Goal: Contribute content

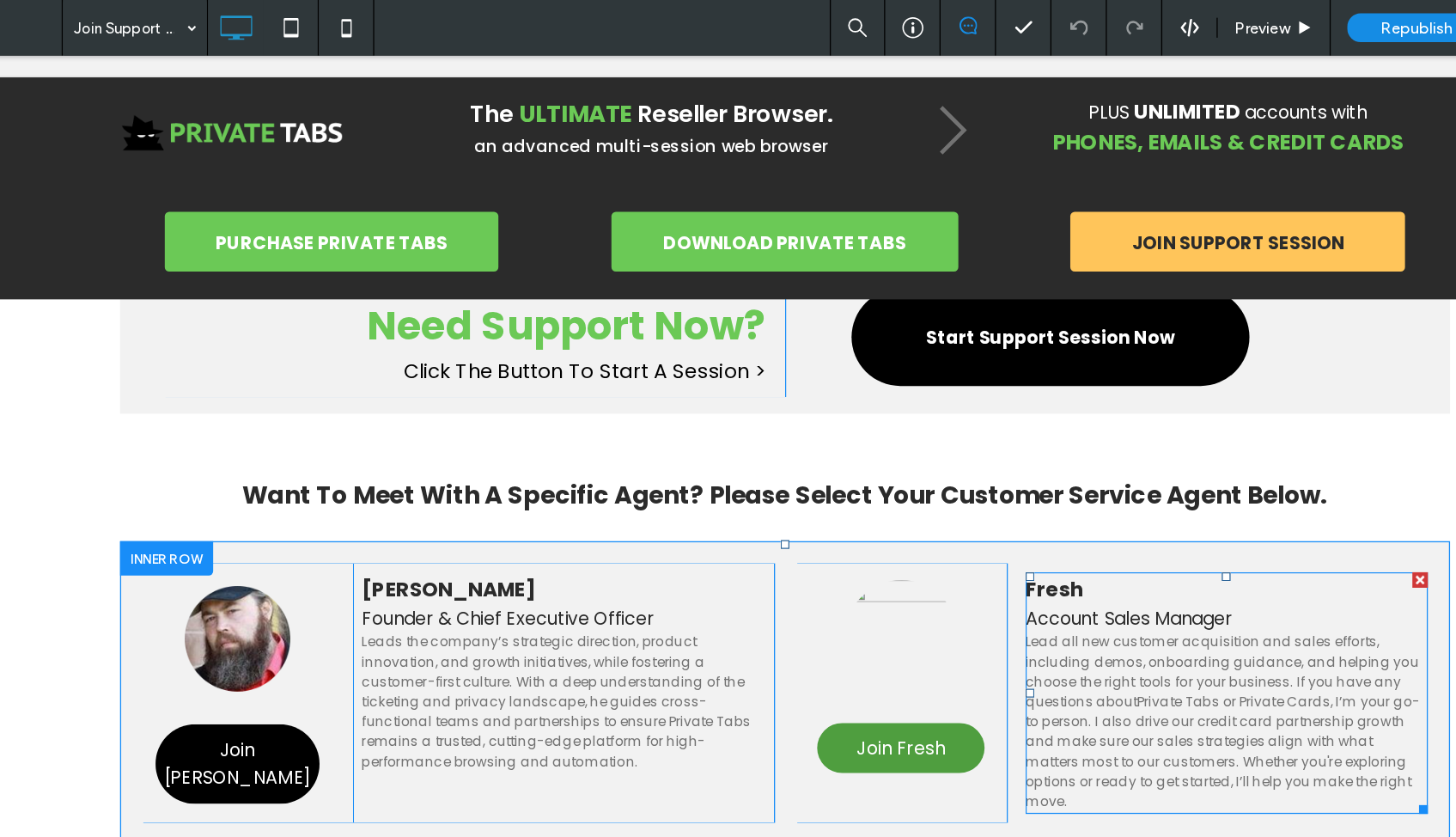
scroll to position [202, 0]
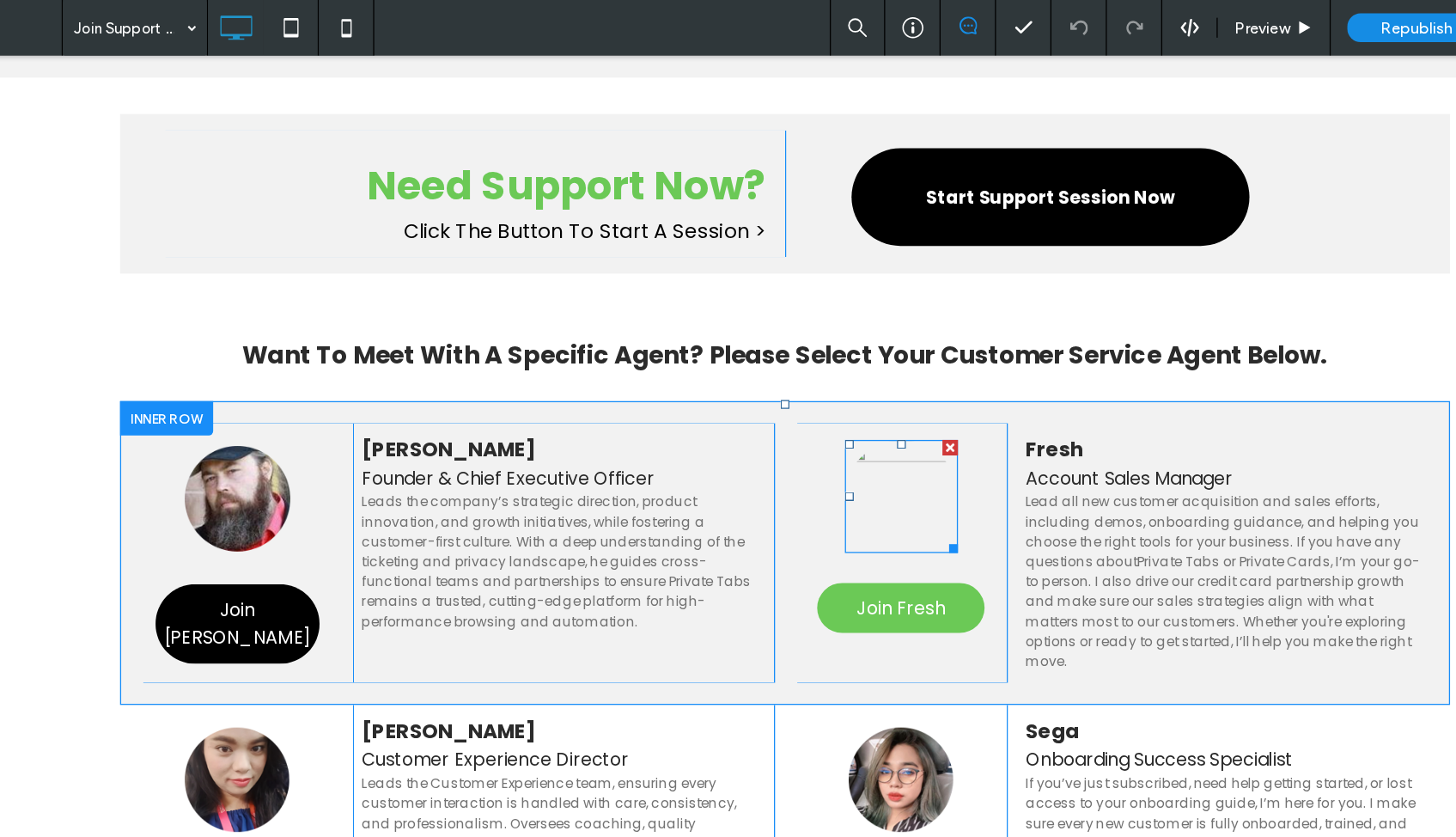
click at [701, 390] on img at bounding box center [677, 397] width 88 height 88
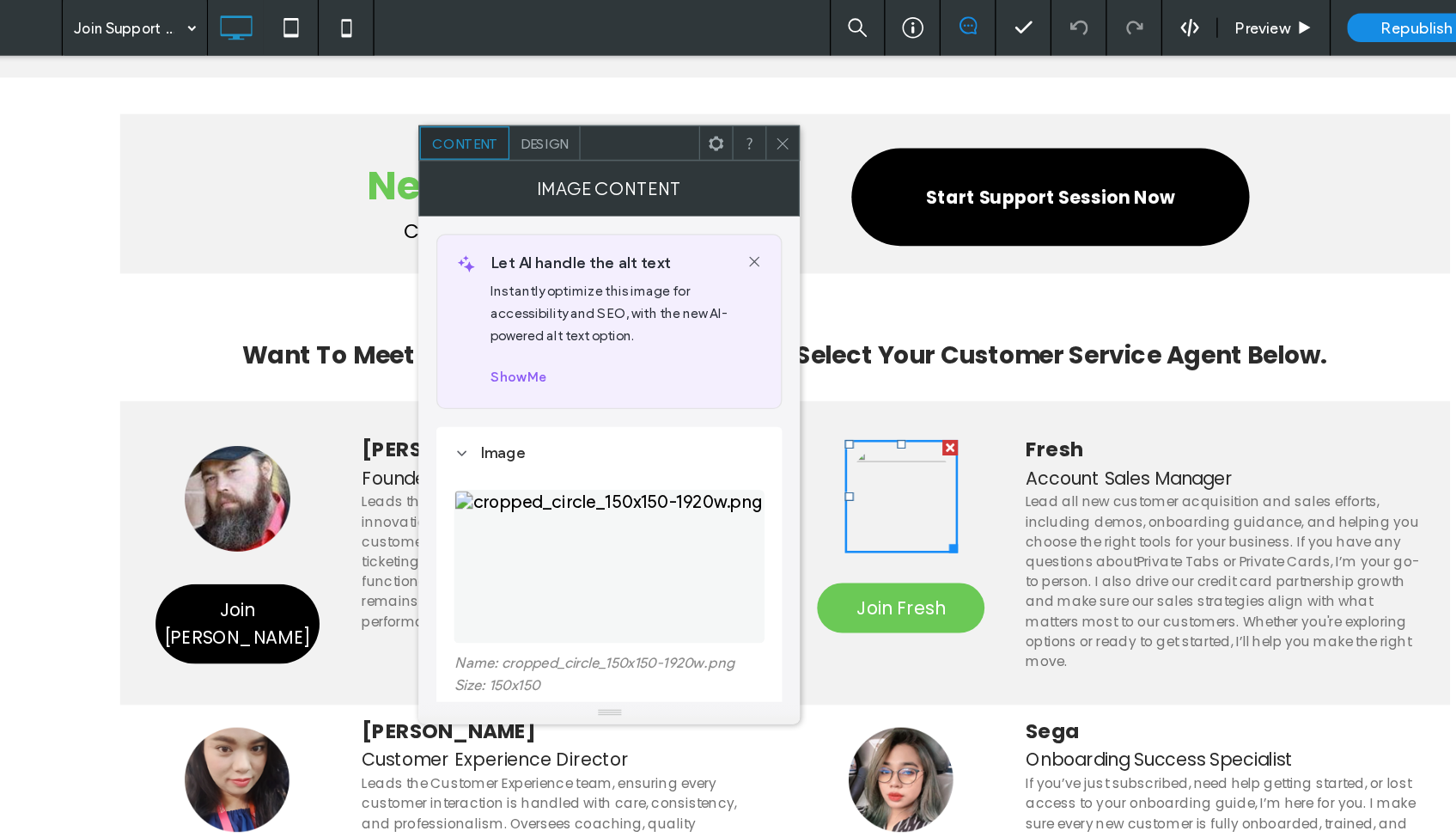
click at [565, 111] on span "Design" at bounding box center [584, 111] width 37 height 13
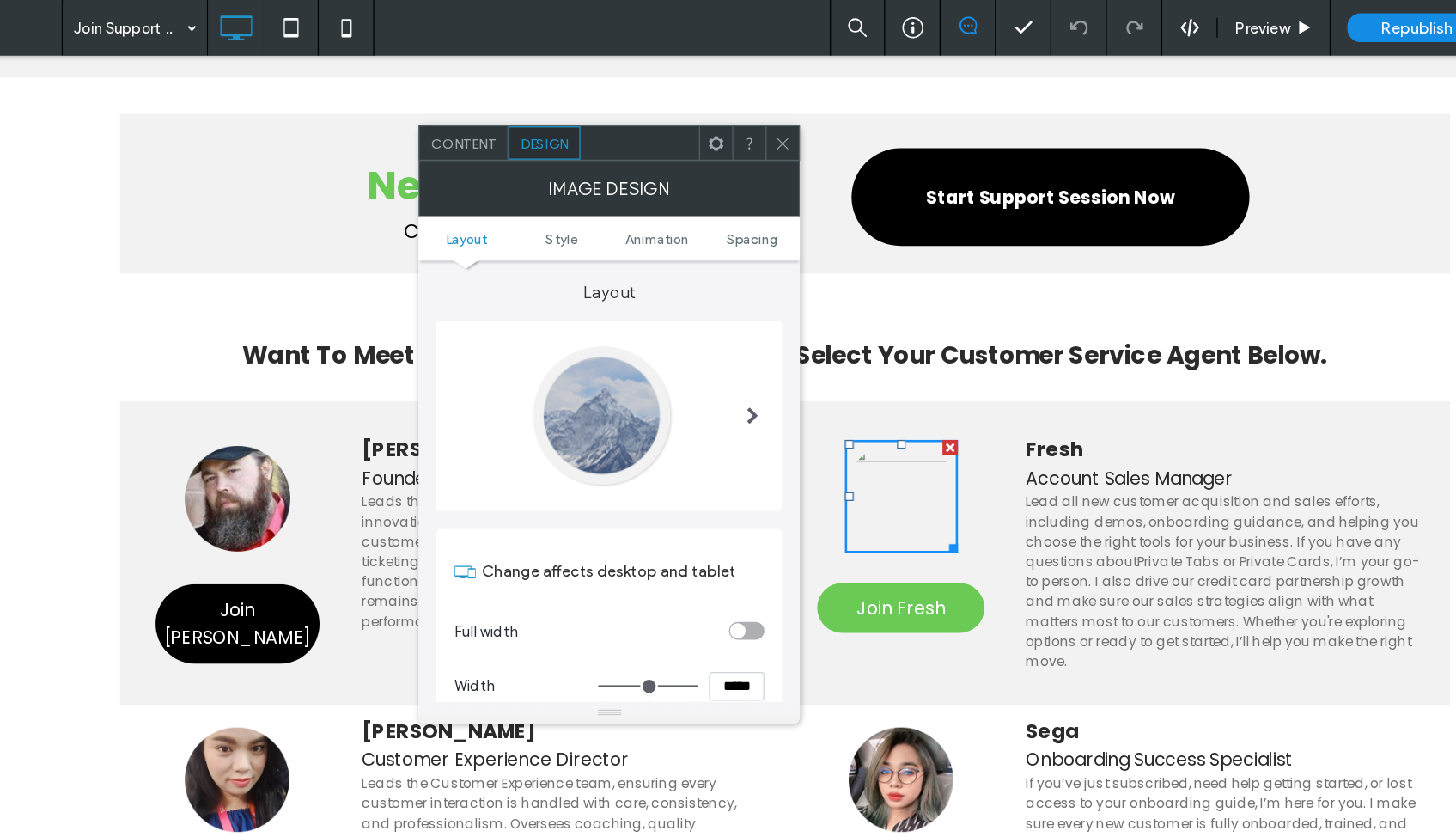
click at [496, 108] on span "Content" at bounding box center [520, 111] width 50 height 13
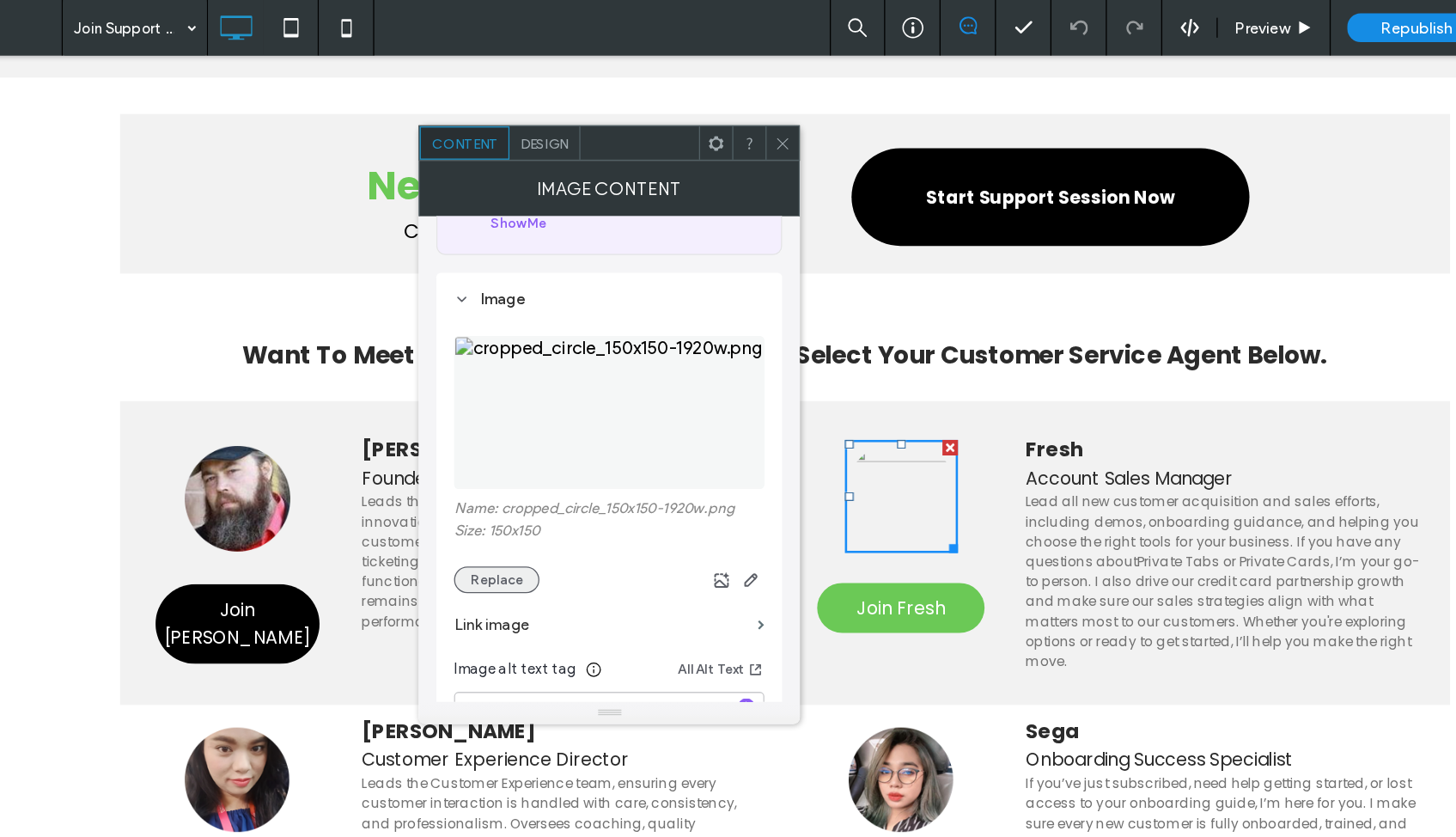
scroll to position [123, 0]
click at [514, 450] on button "Replace" at bounding box center [547, 446] width 66 height 21
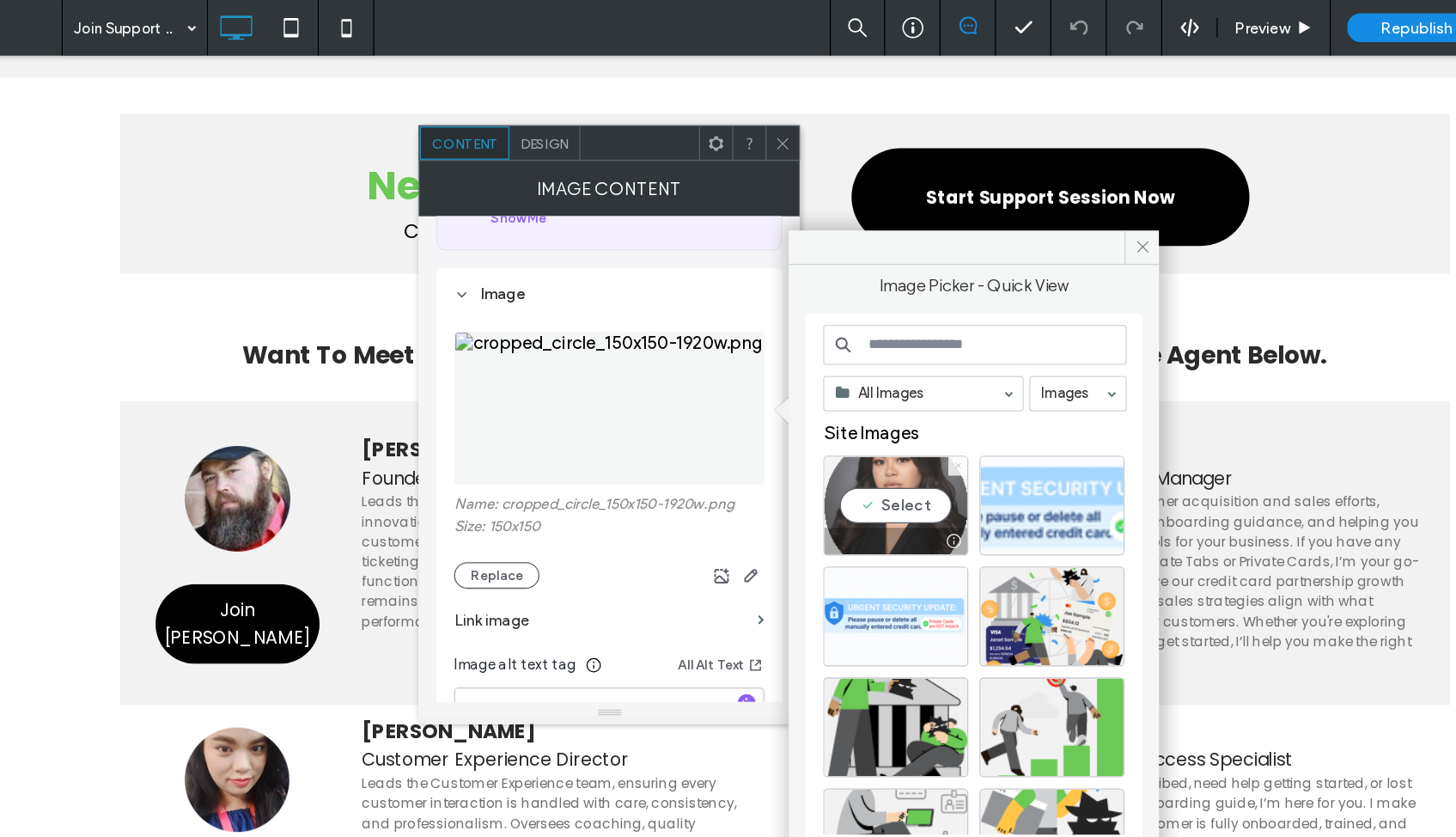
click at [902, 365] on span at bounding box center [905, 361] width 7 height 15
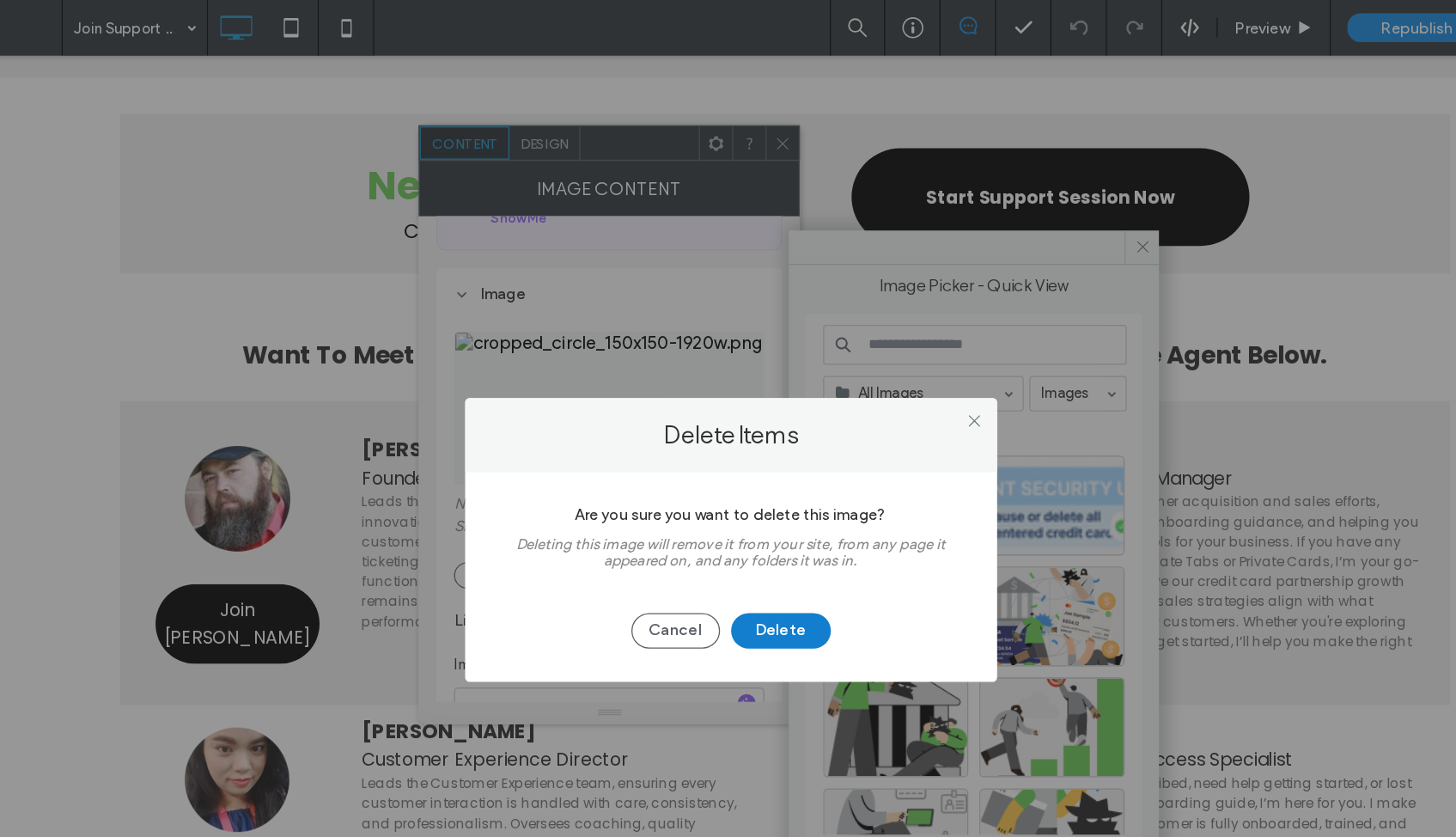
click at [728, 490] on button "Delete" at bounding box center [767, 490] width 77 height 28
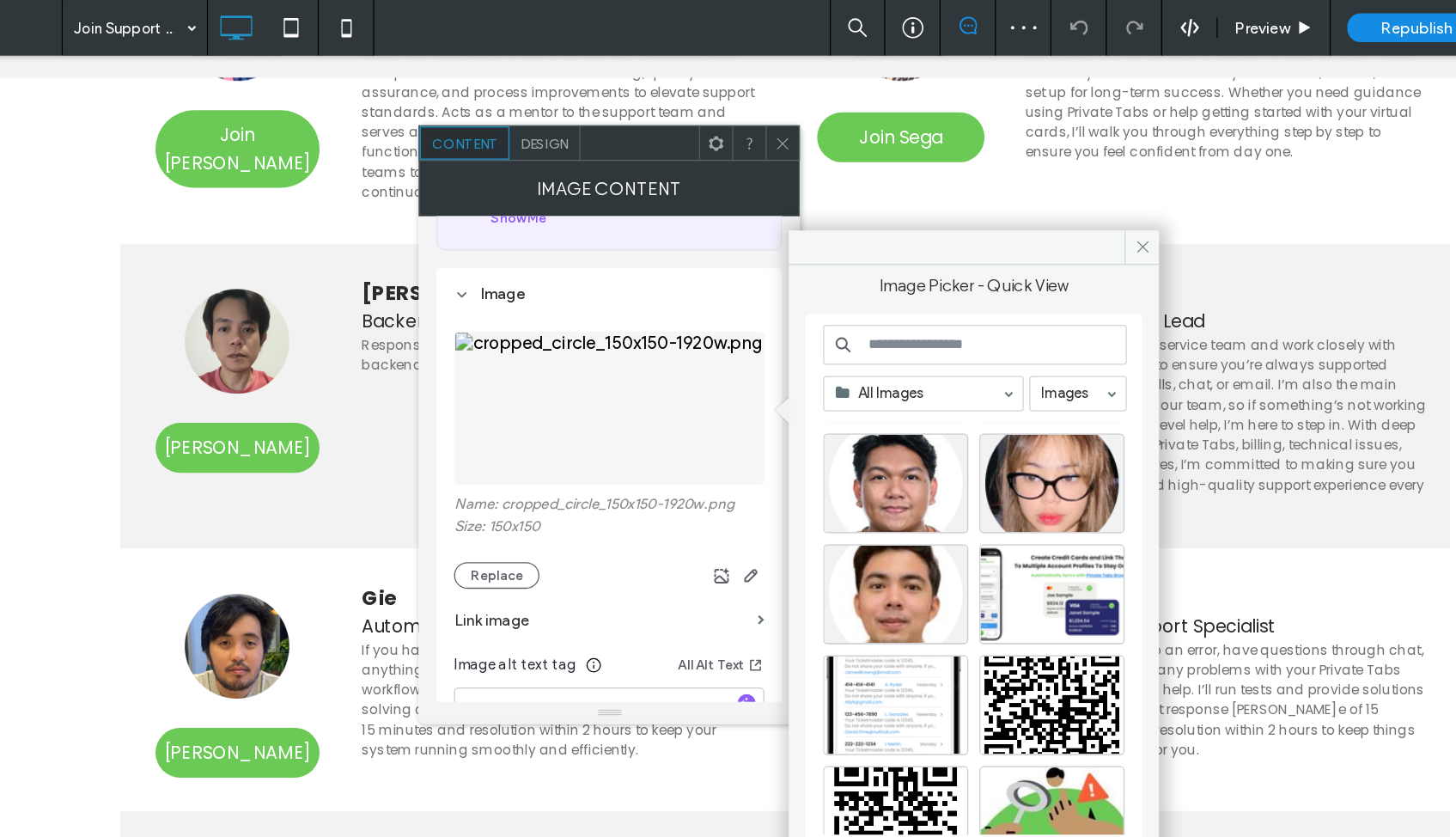
scroll to position [992, 0]
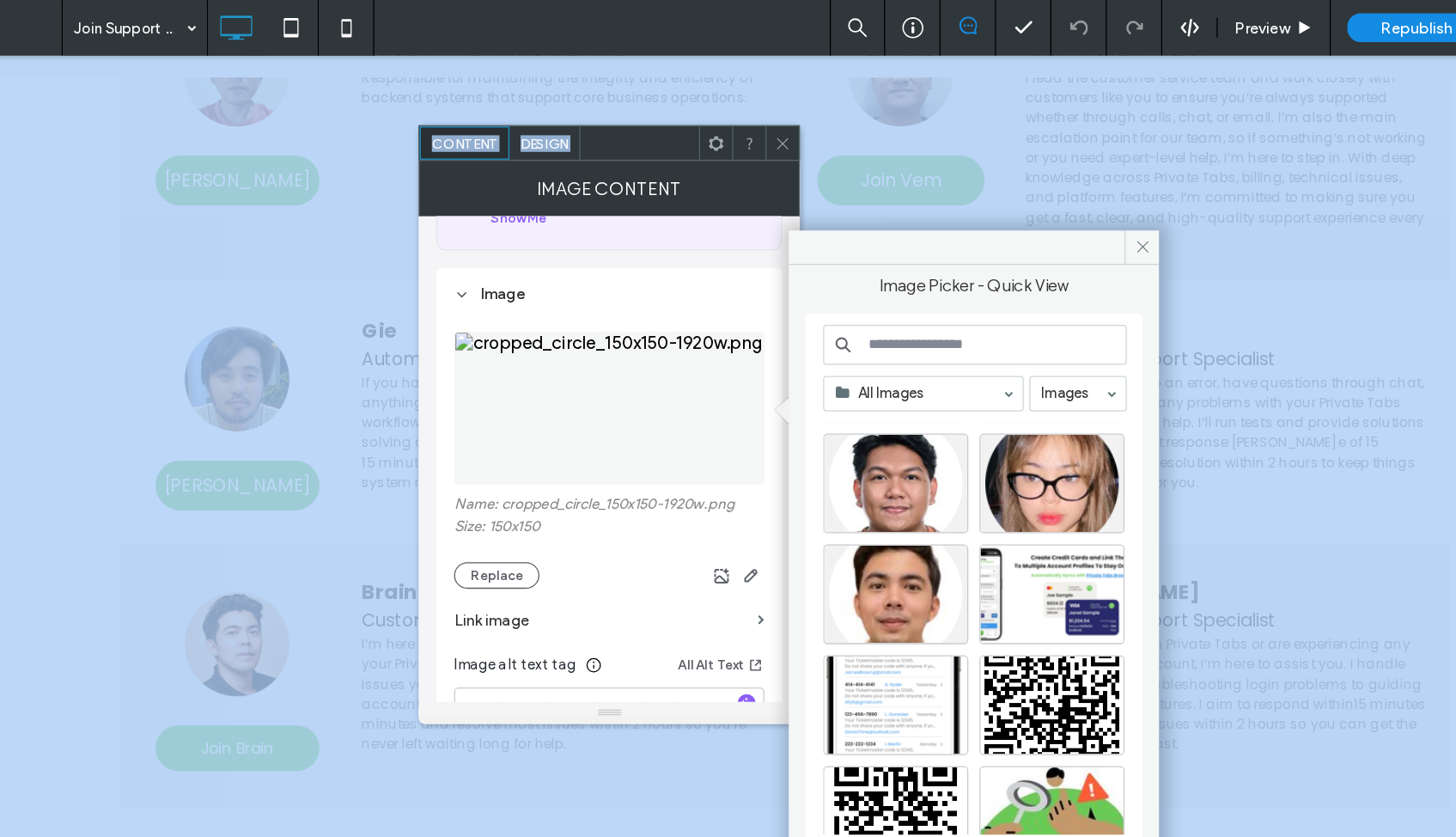
drag, startPoint x: 675, startPoint y: 255, endPoint x: 743, endPoint y: 158, distance: 118.5
drag, startPoint x: 661, startPoint y: 253, endPoint x: 719, endPoint y: 138, distance: 128.8
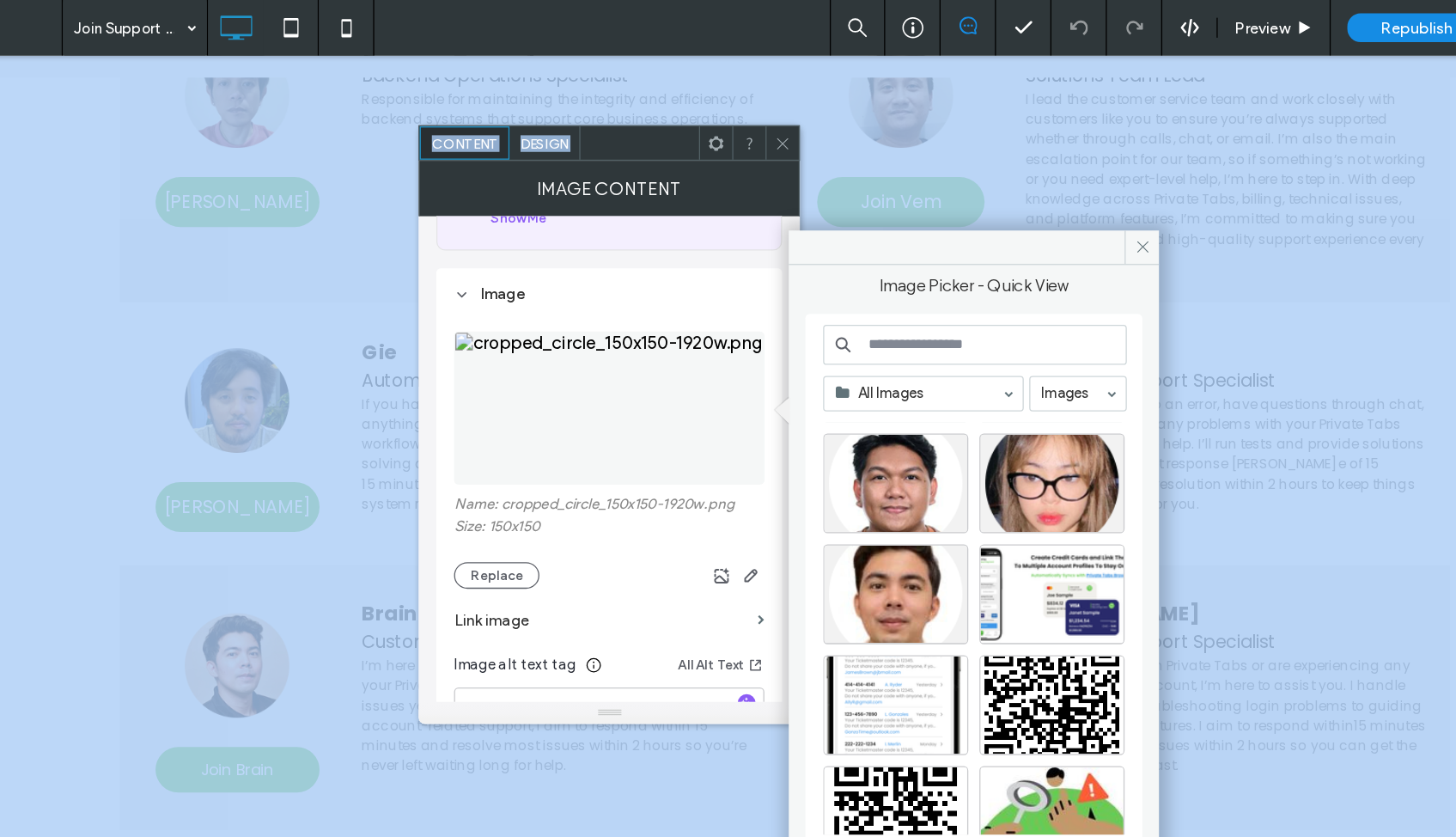
scroll to position [978, 0]
drag, startPoint x: 586, startPoint y: 247, endPoint x: 665, endPoint y: 171, distance: 109.6
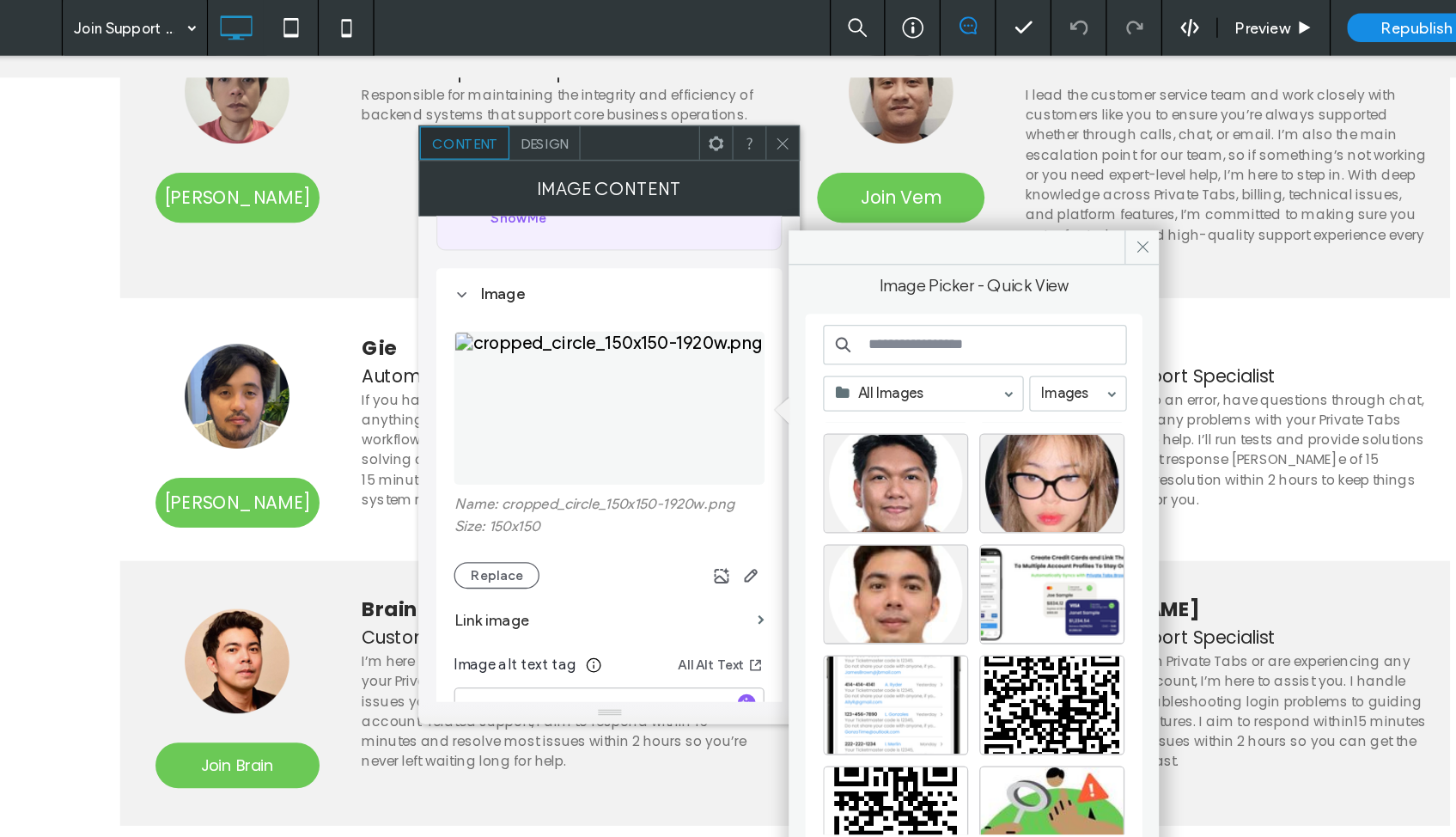
click at [762, 112] on icon at bounding box center [769, 111] width 13 height 13
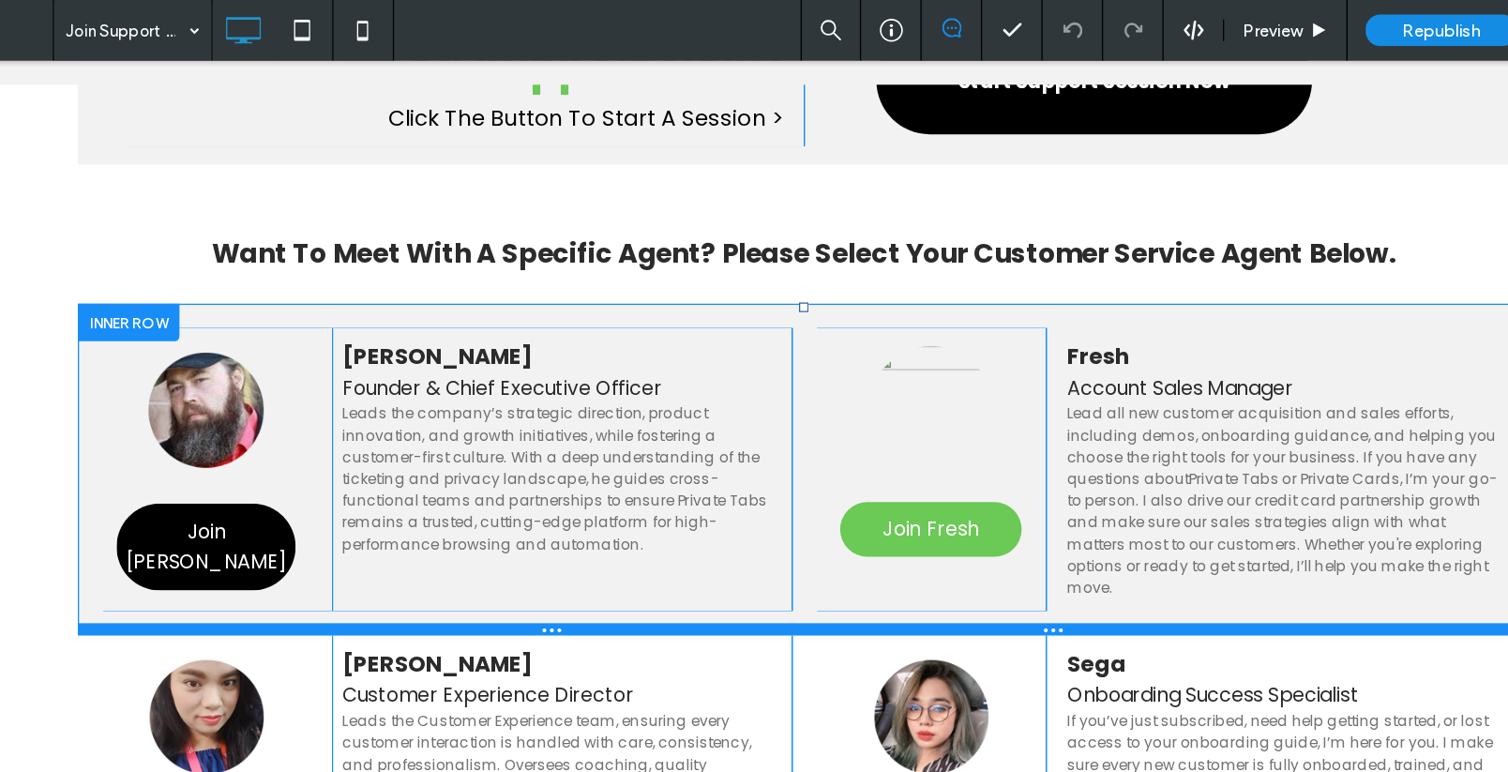
scroll to position [466, 0]
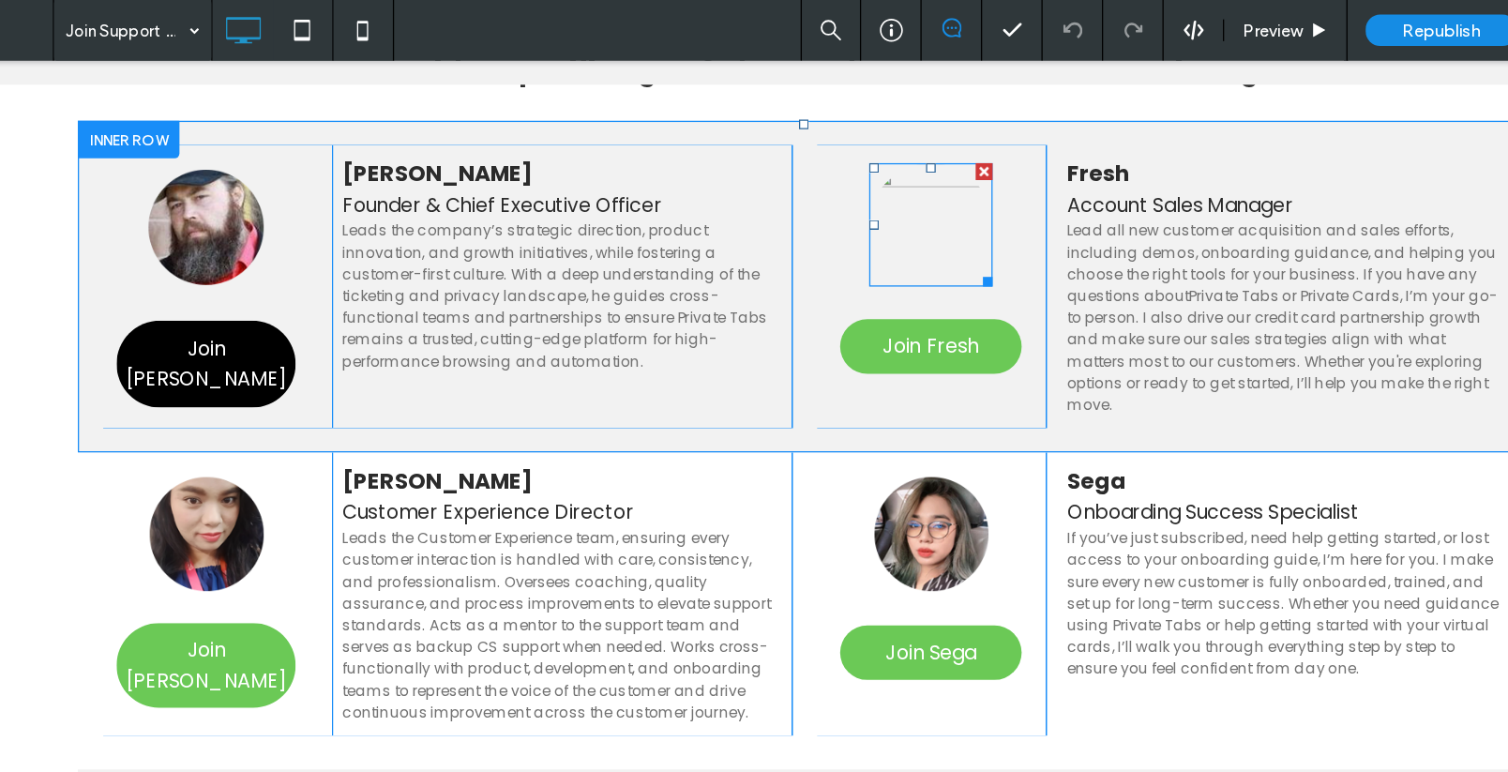
click at [709, 201] on img at bounding box center [698, 188] width 96 height 96
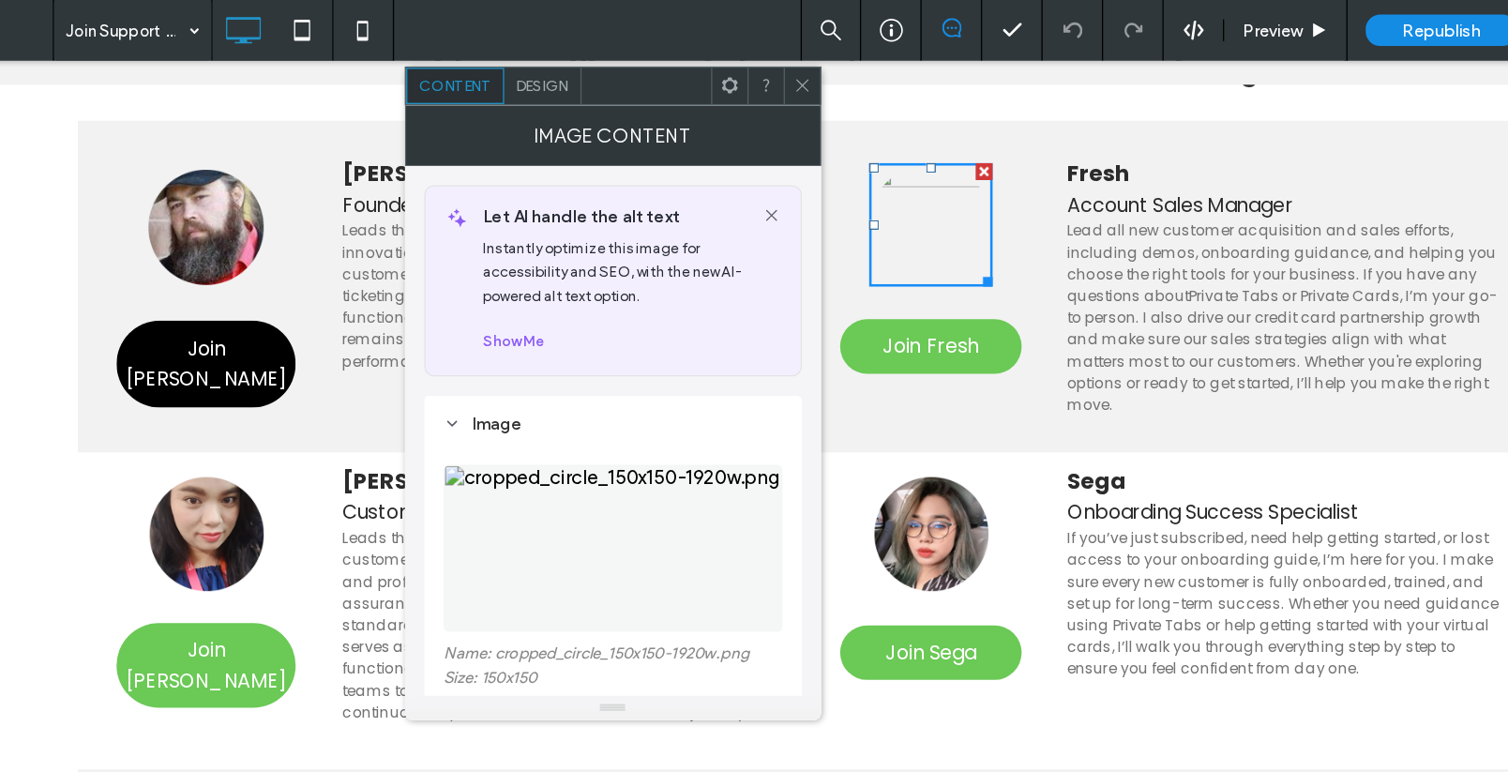
click at [520, 419] on img at bounding box center [651, 424] width 263 height 129
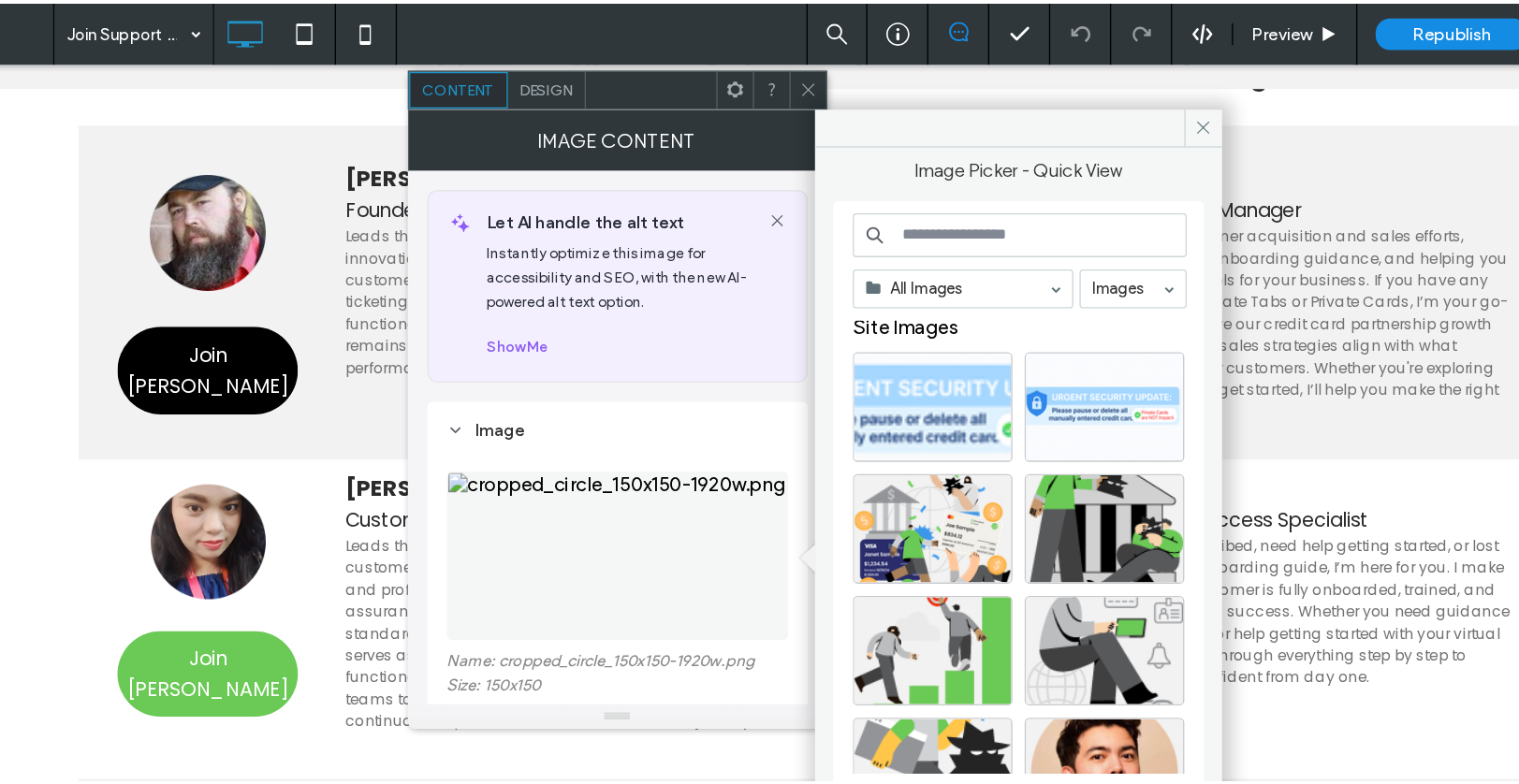
scroll to position [157, 0]
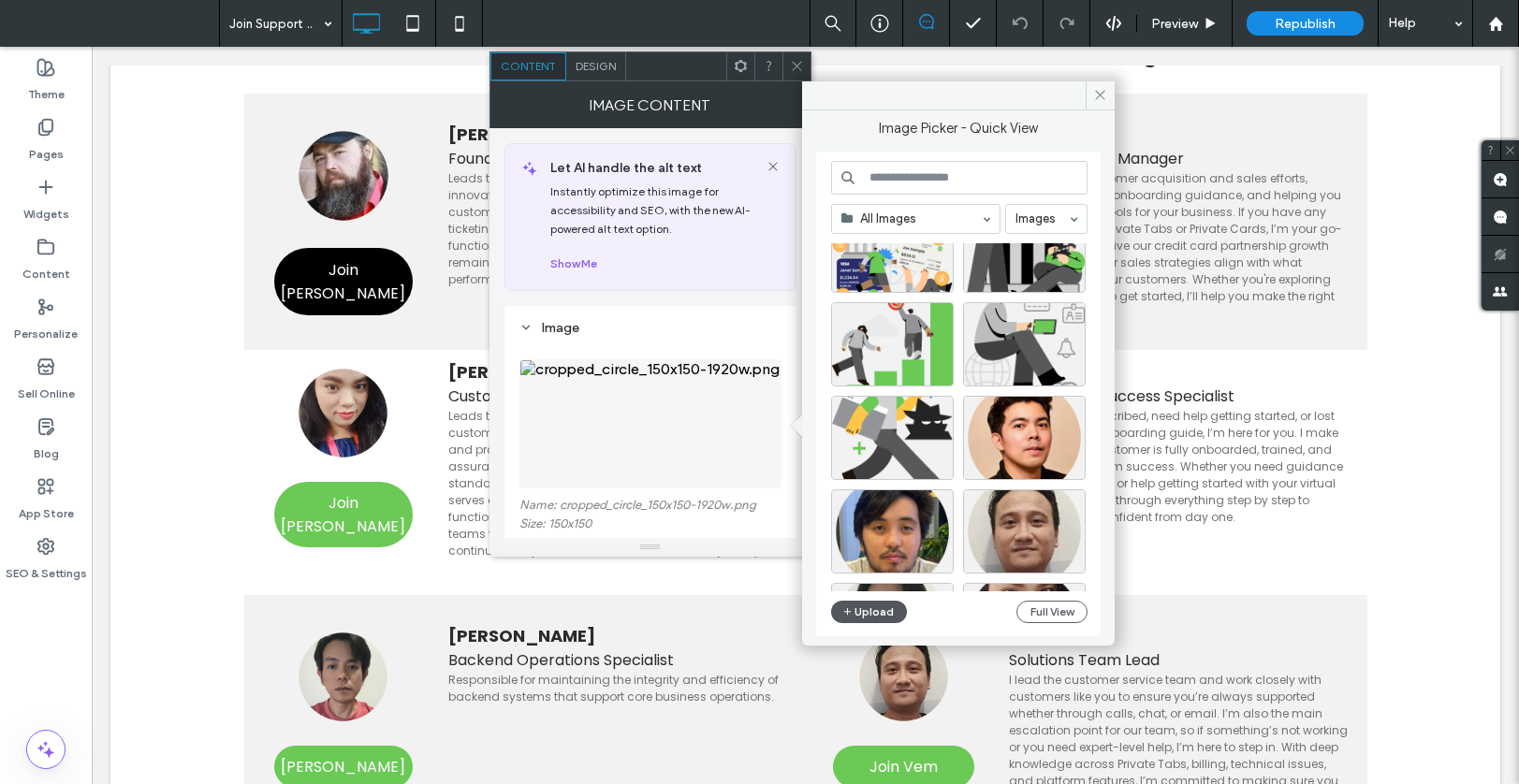
click at [878, 609] on button "Upload" at bounding box center [869, 611] width 77 height 23
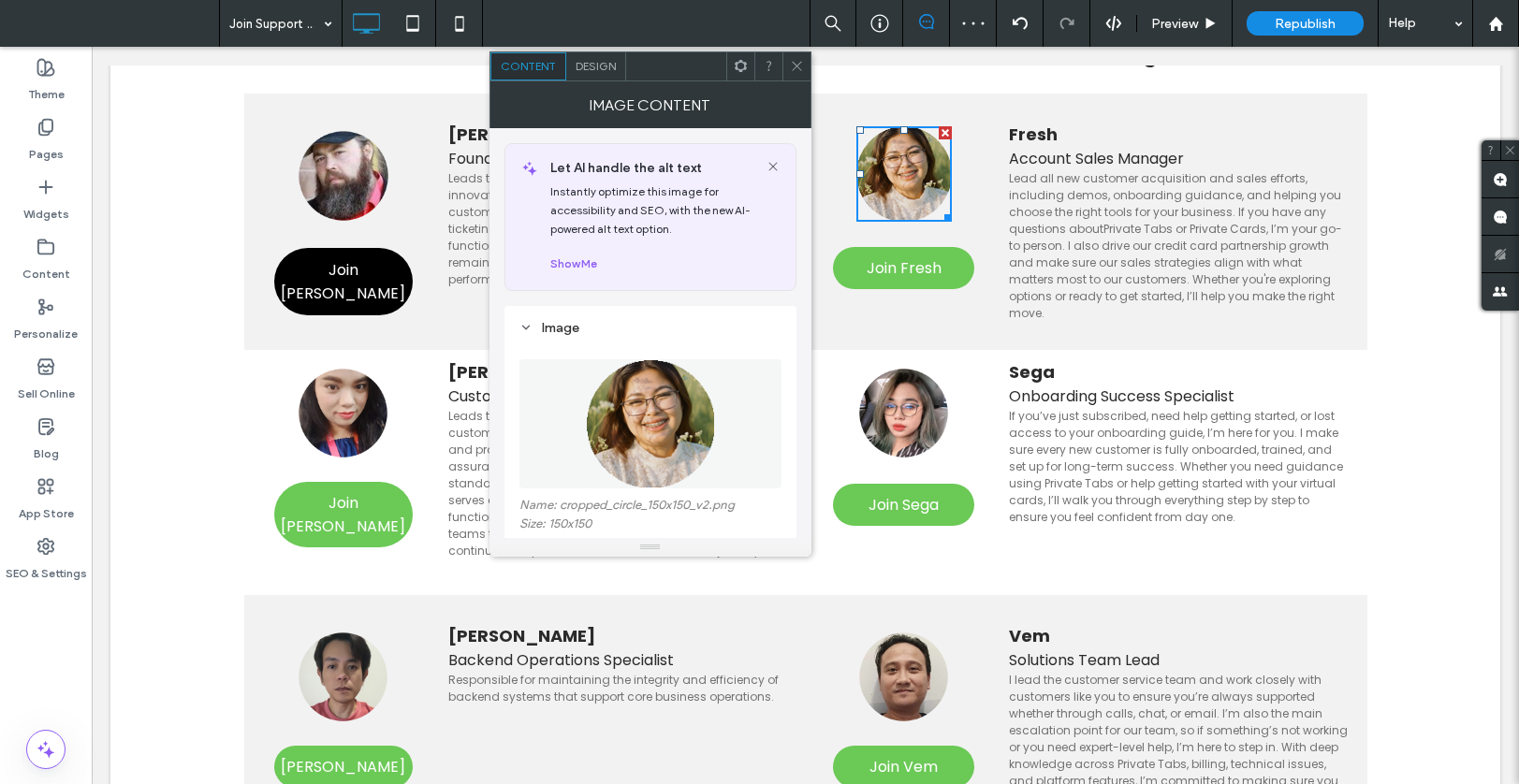
click at [588, 63] on span "Design" at bounding box center [596, 66] width 40 height 14
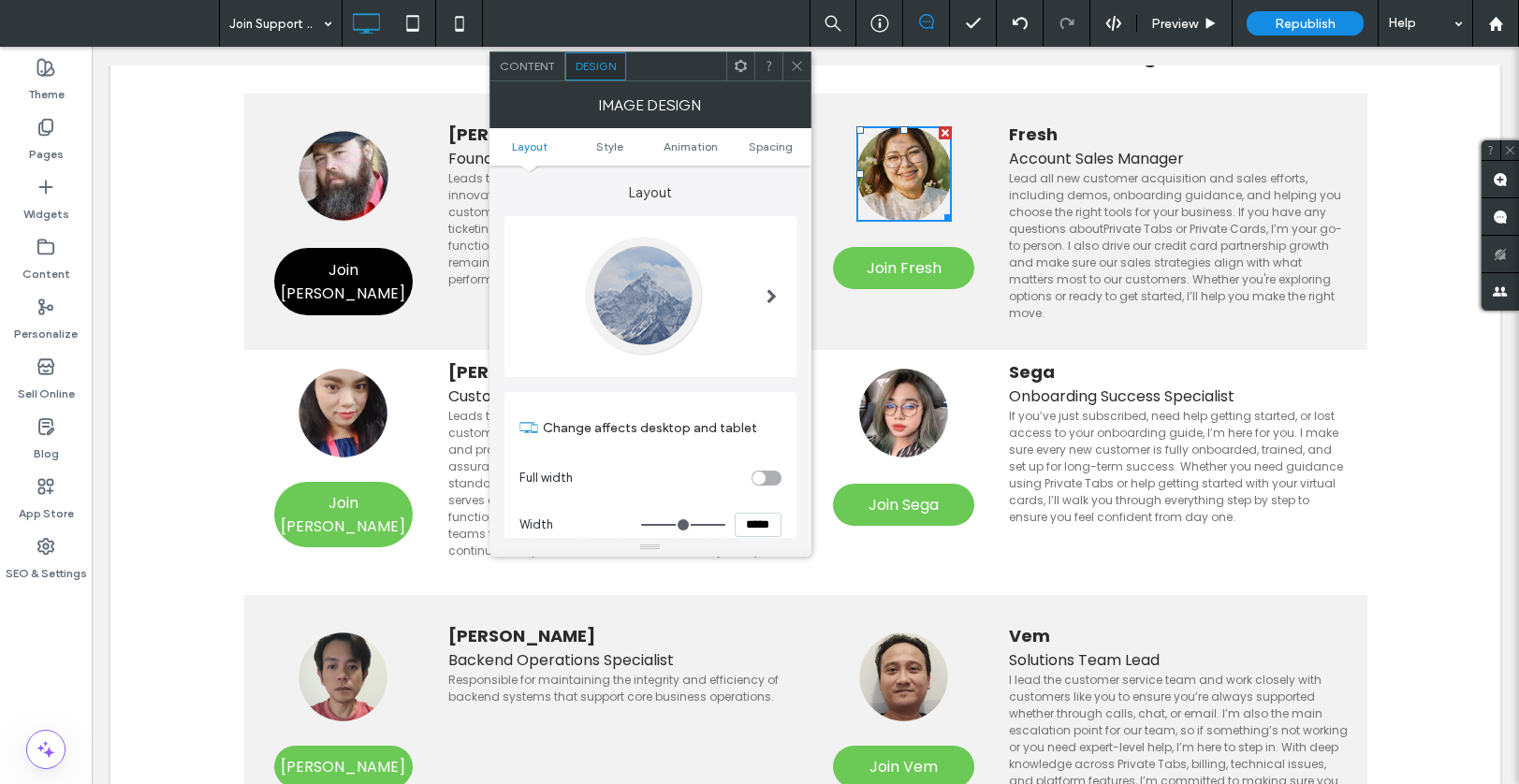
click at [795, 74] on span at bounding box center [796, 67] width 14 height 28
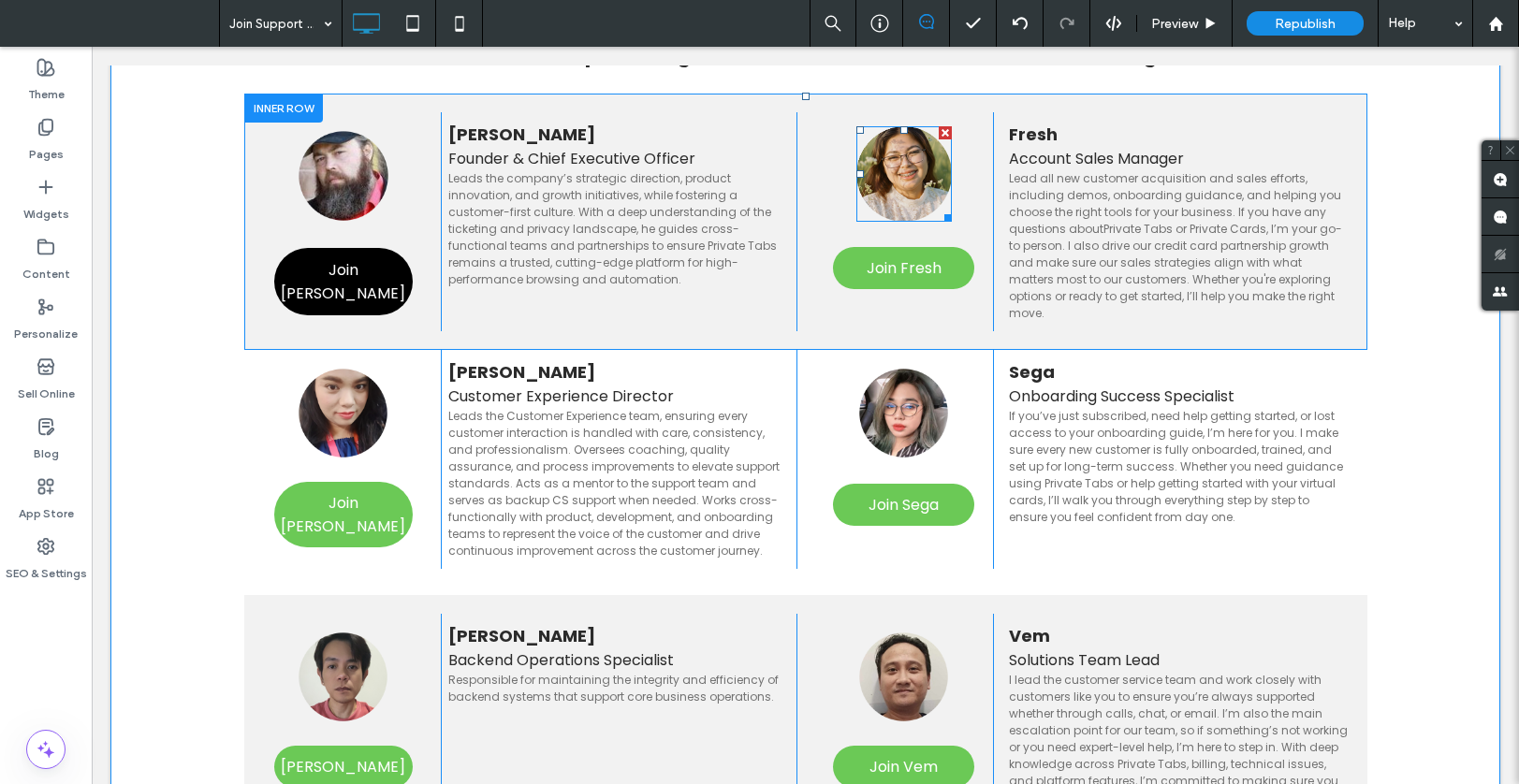
click at [914, 173] on img at bounding box center [904, 175] width 96 height 96
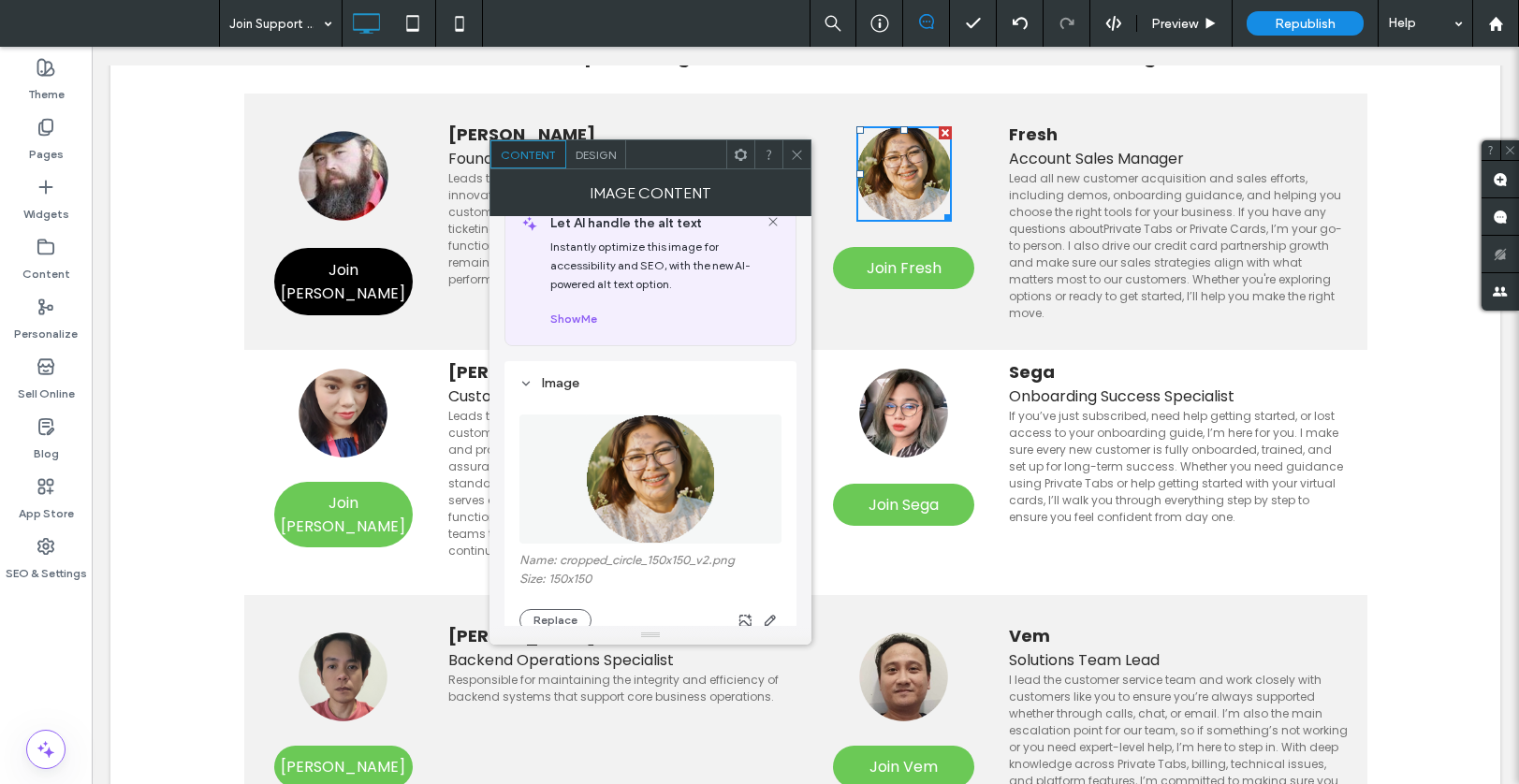
scroll to position [143, 0]
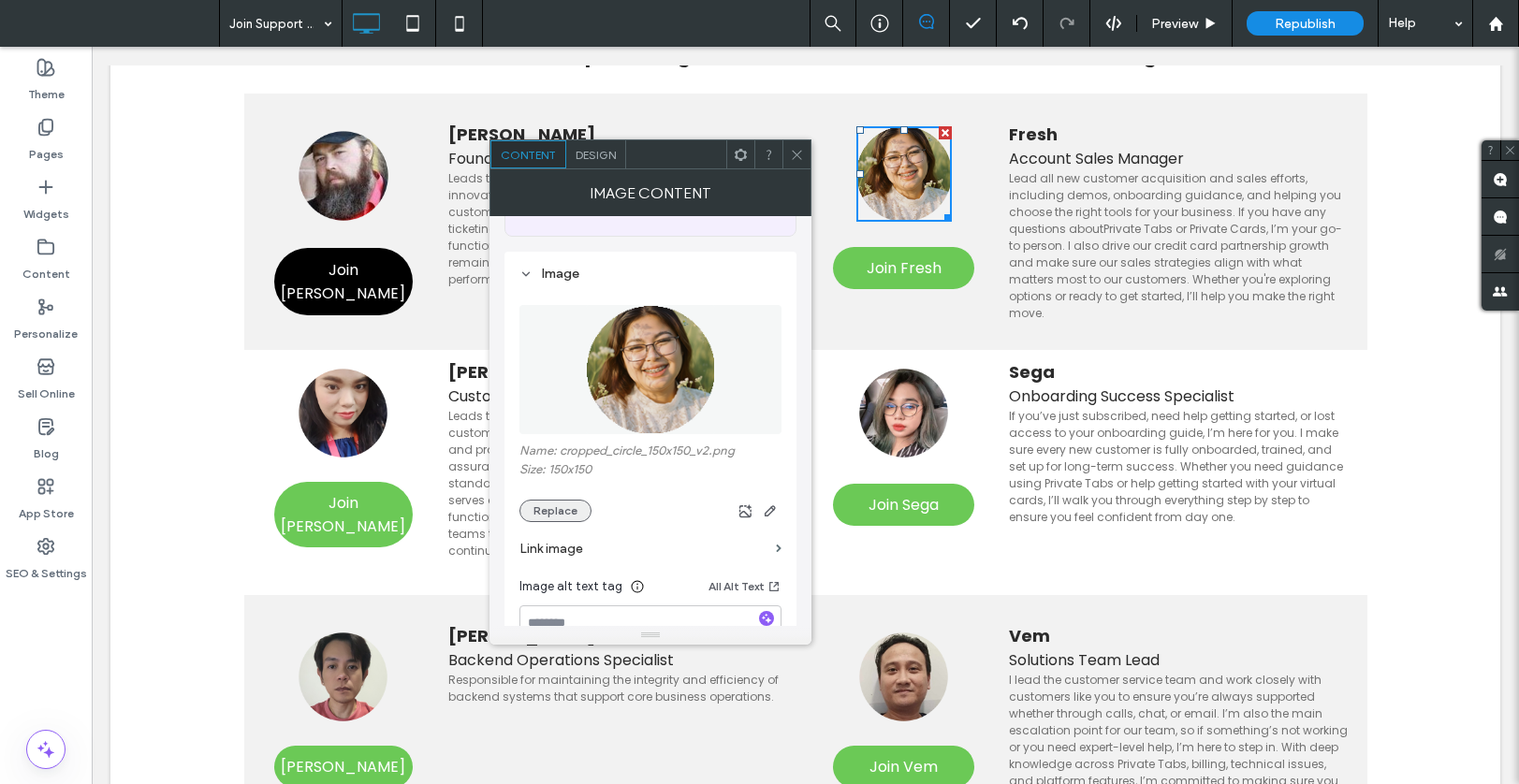
click at [563, 513] on button "Replace" at bounding box center [555, 511] width 72 height 23
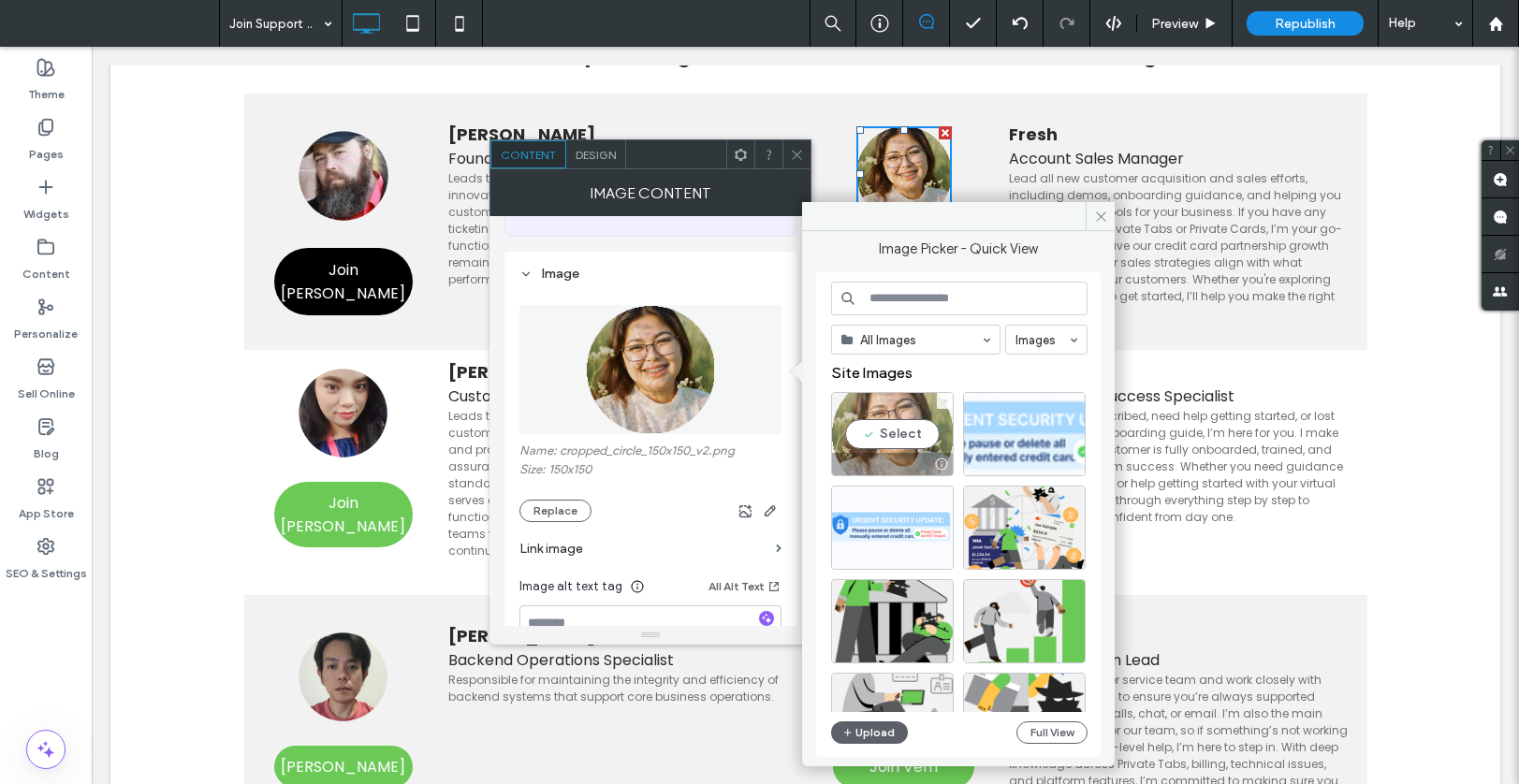
click at [943, 406] on span at bounding box center [945, 401] width 8 height 16
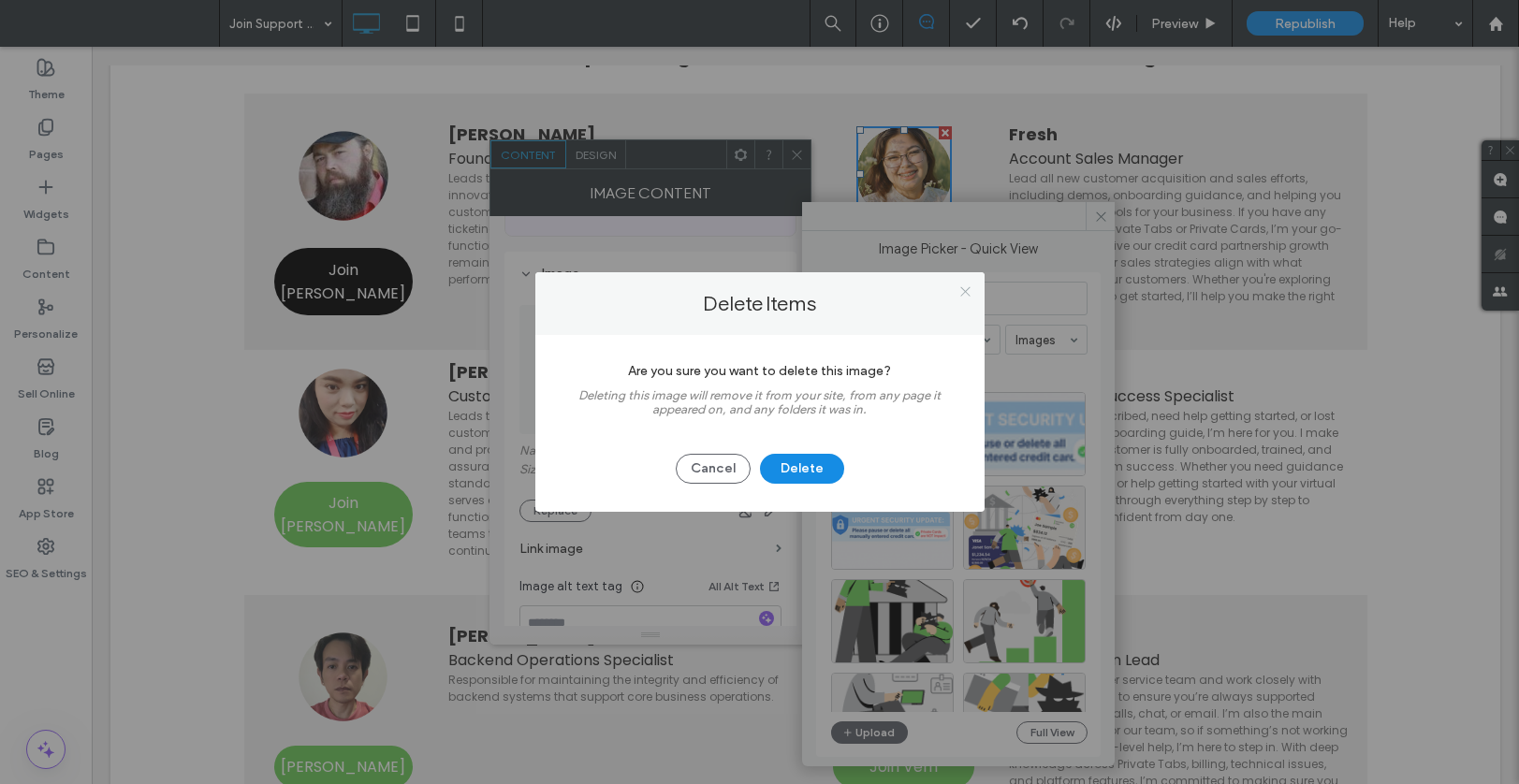
click at [967, 289] on icon at bounding box center [965, 291] width 14 height 14
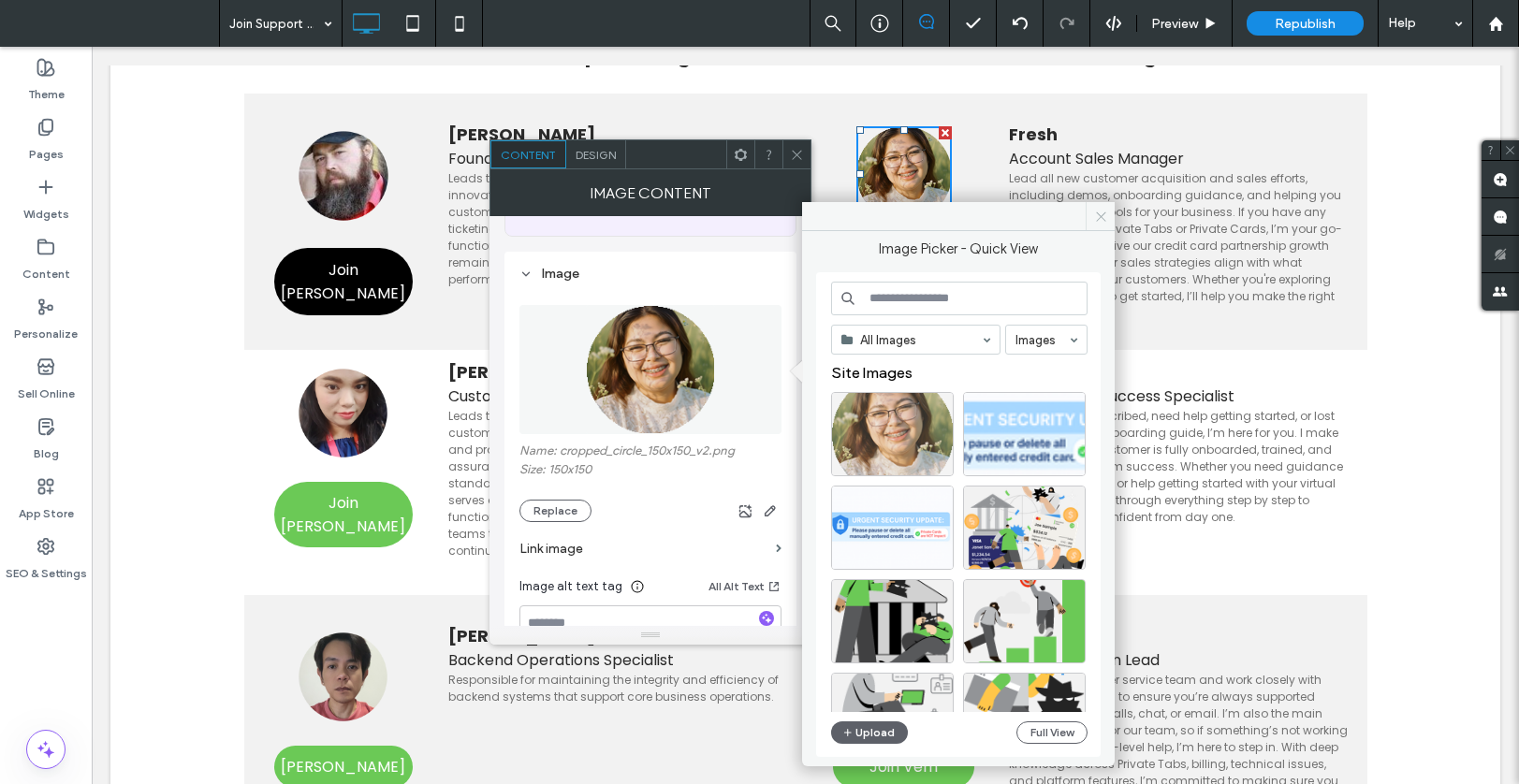
click at [1099, 220] on icon at bounding box center [1101, 216] width 14 height 14
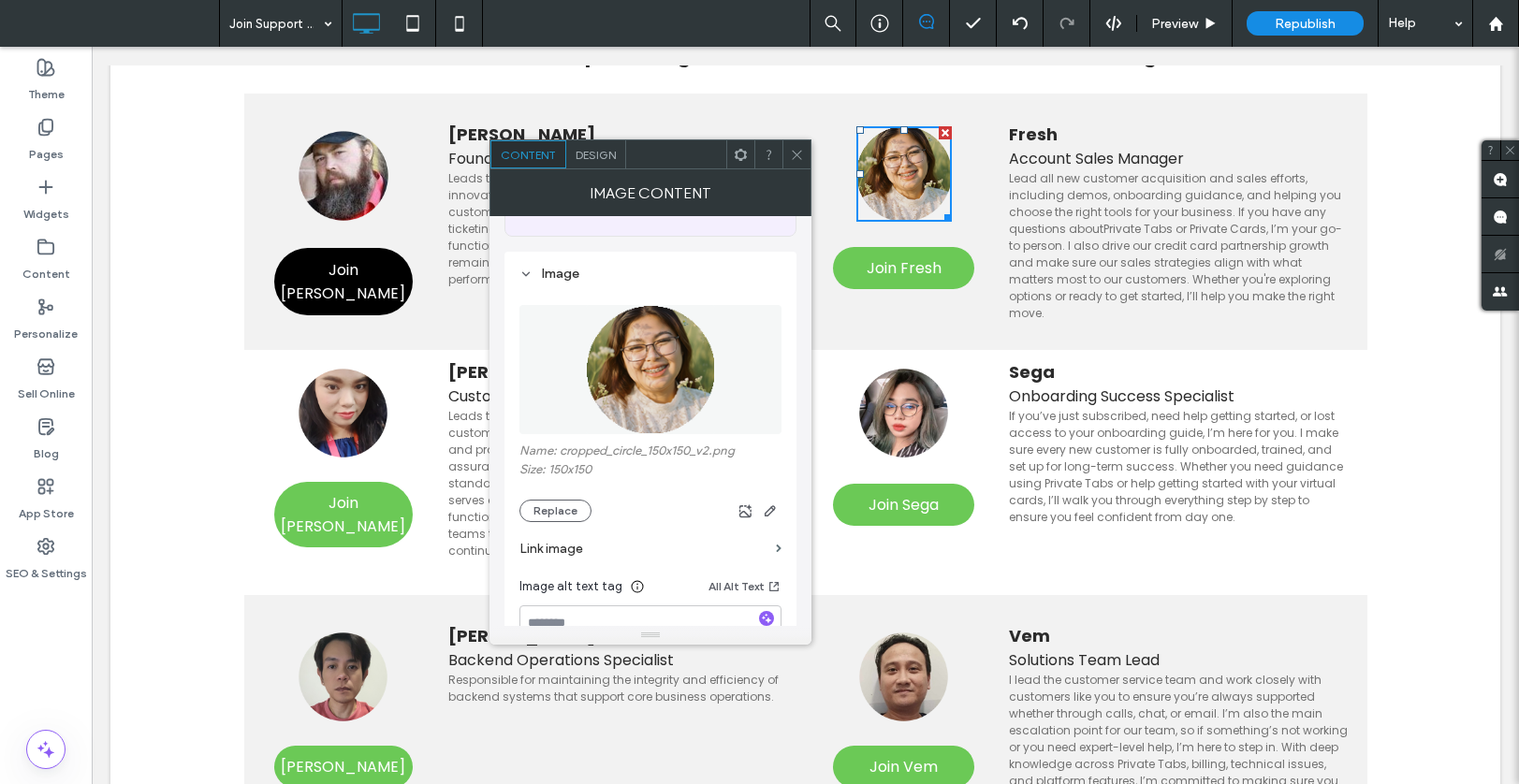
click at [819, 97] on div "Join [PERSON_NAME] Click To Paste [PERSON_NAME] & Chief Executive Officer Leads…" at bounding box center [805, 221] width 1123 height 256
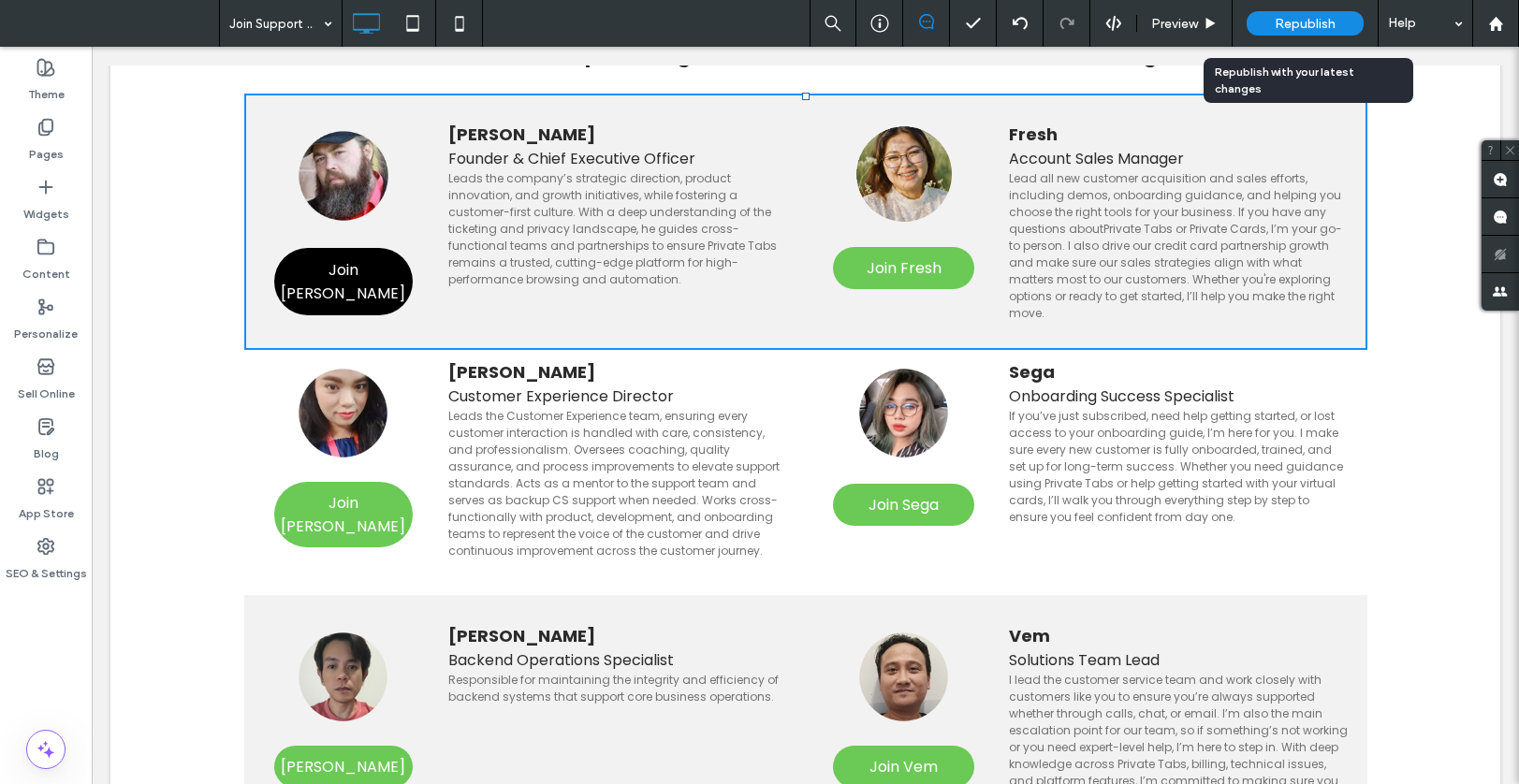
click at [1298, 21] on span "Republish" at bounding box center [1304, 24] width 61 height 16
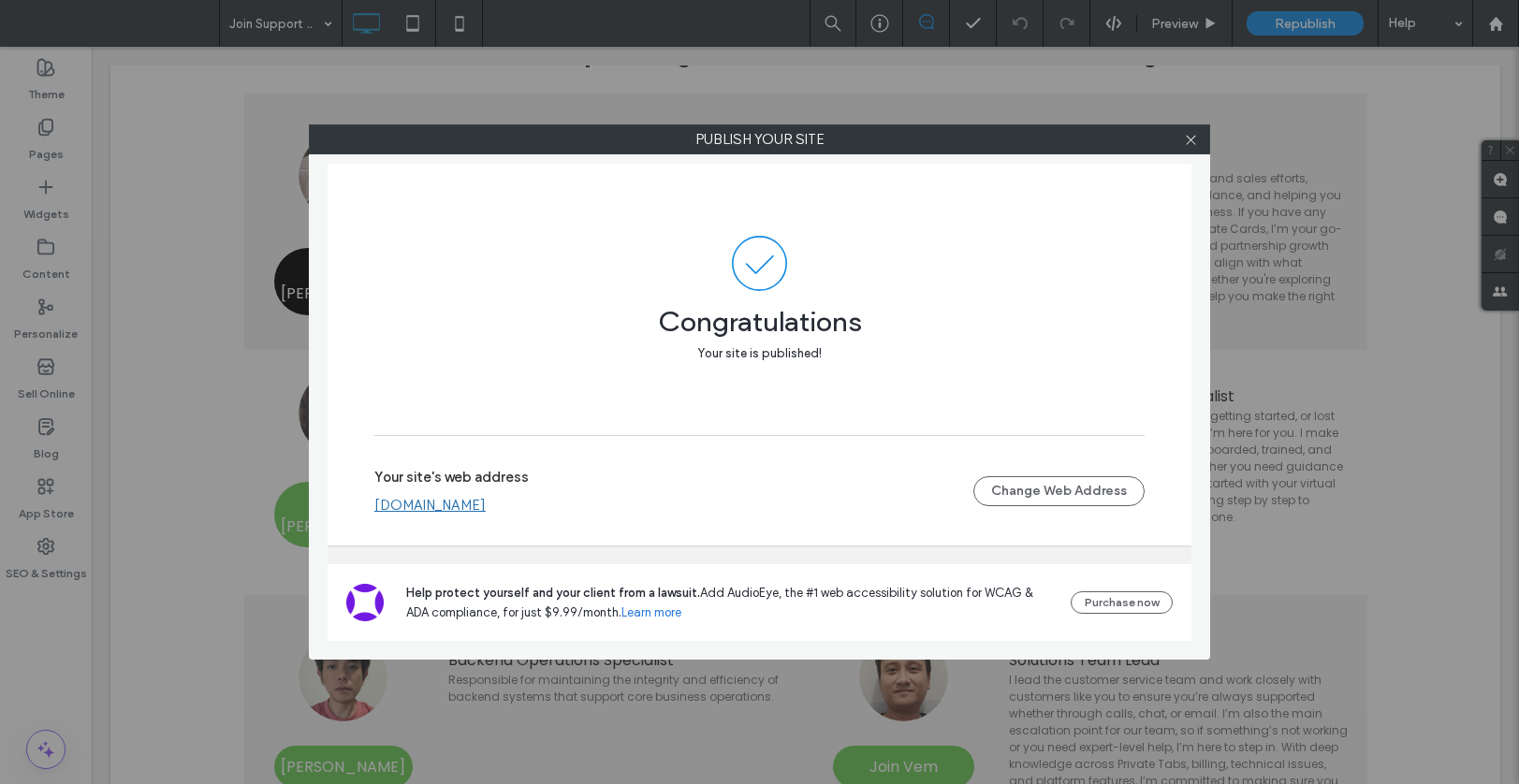
click at [548, 83] on div "Publish your site Congratulations Your site is published! Your site's web addre…" at bounding box center [760, 392] width 1519 height 784
click at [1191, 148] on span at bounding box center [1191, 140] width 14 height 28
